Goal: Information Seeking & Learning: Learn about a topic

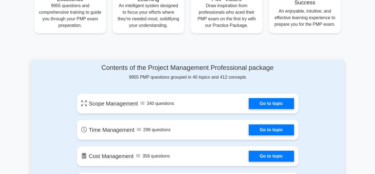
scroll to position [252, 0]
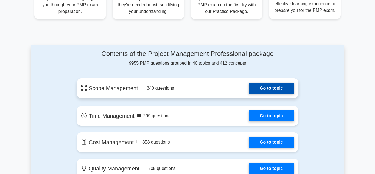
click at [257, 91] on link "Go to topic" at bounding box center [271, 88] width 45 height 11
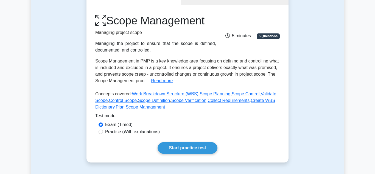
scroll to position [84, 0]
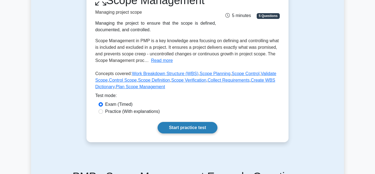
click at [210, 131] on link "Start practice test" at bounding box center [188, 128] width 60 height 12
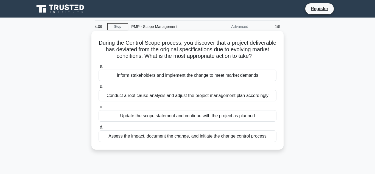
click at [220, 99] on div "Conduct a root cause analysis and adjust the project management plan accordingly" at bounding box center [188, 96] width 178 height 12
click at [99, 89] on input "b. Conduct a root cause analysis and adjust the project management plan accordi…" at bounding box center [99, 87] width 0 height 4
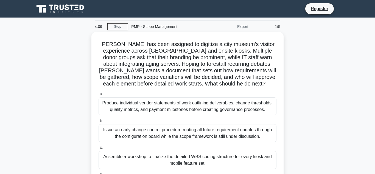
click at [220, 99] on div "Produce individual vendor statements of work outlining deliverables, change thr…" at bounding box center [188, 106] width 178 height 18
click at [99, 96] on input "a. Produce individual vendor statements of work outlining deliverables, change …" at bounding box center [99, 95] width 0 height 4
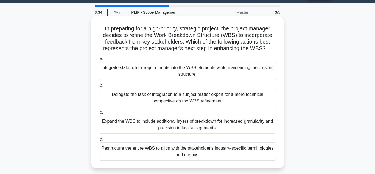
scroll to position [28, 0]
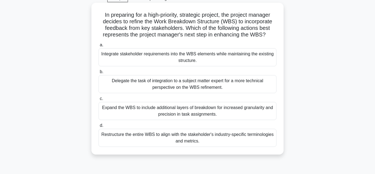
click at [209, 135] on div "Restructure the entire WBS to align with the stakeholder's industry-specific te…" at bounding box center [188, 138] width 178 height 18
click at [99, 128] on input "d. Restructure the entire WBS to align with the stakeholder's industry-specific…" at bounding box center [99, 126] width 0 height 4
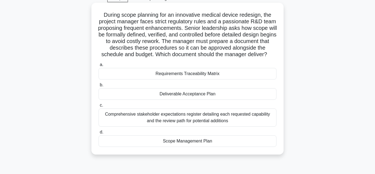
click at [186, 76] on div "Requirements Traceability Matrix" at bounding box center [188, 74] width 178 height 12
click at [99, 67] on input "a. Requirements Traceability Matrix" at bounding box center [99, 65] width 0 height 4
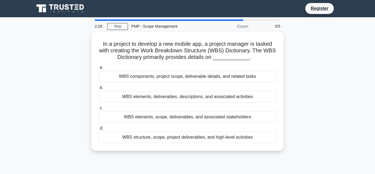
scroll to position [0, 0]
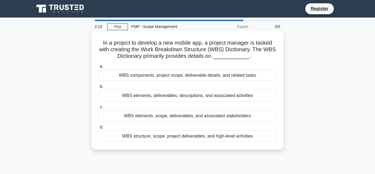
click at [166, 118] on div "WBS elements, scope, deliverables, and associated stakeholders" at bounding box center [188, 116] width 178 height 12
click at [99, 109] on input "c. WBS elements, scope, deliverables, and associated stakeholders" at bounding box center [99, 107] width 0 height 4
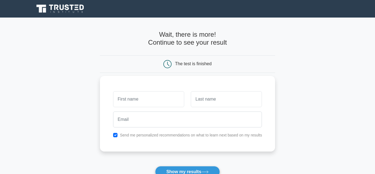
click at [117, 100] on input "text" at bounding box center [148, 99] width 71 height 16
type input "MOSES"
click at [195, 100] on input "text" at bounding box center [226, 99] width 71 height 16
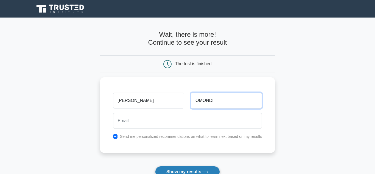
type input "OMONDI"
click at [166, 171] on button "Show my results" at bounding box center [187, 172] width 65 height 12
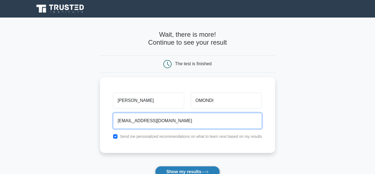
type input "mo9940411@gmail.com"
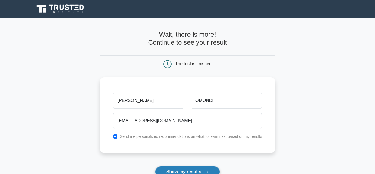
click at [186, 171] on button "Show my results" at bounding box center [187, 172] width 65 height 12
